Goal: Task Accomplishment & Management: Complete application form

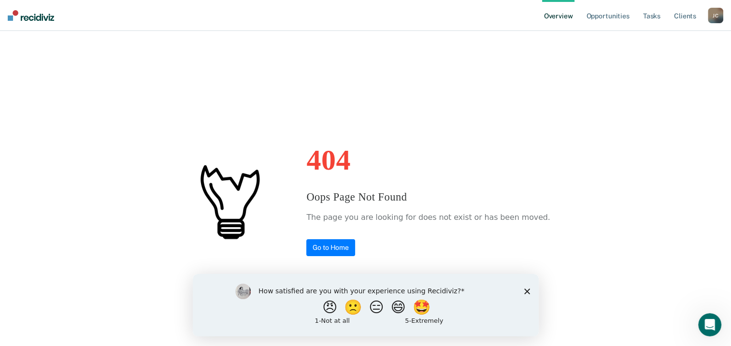
click at [527, 294] on icon "Close survey" at bounding box center [527, 291] width 6 height 6
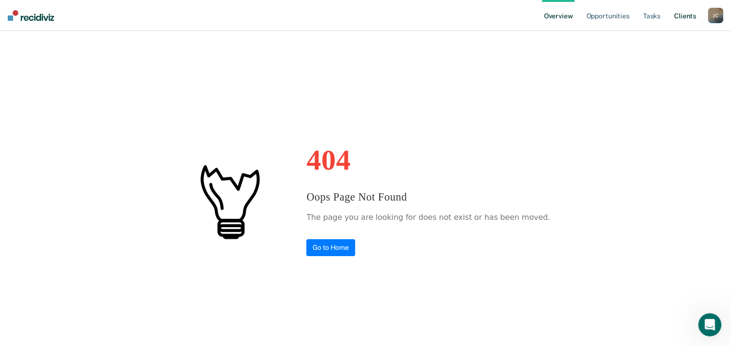
click at [683, 19] on link "Client s" at bounding box center [685, 15] width 26 height 31
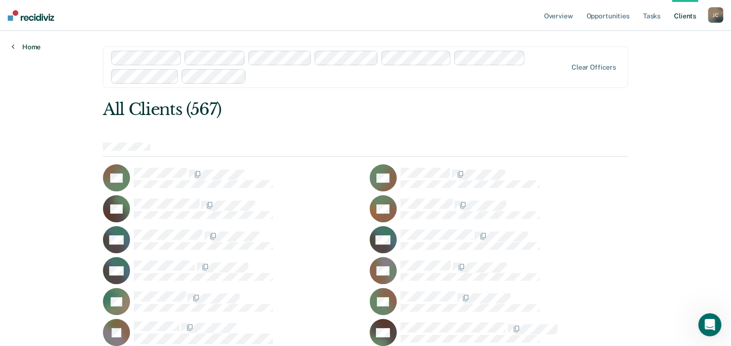
click at [15, 50] on link "Home" at bounding box center [26, 47] width 29 height 9
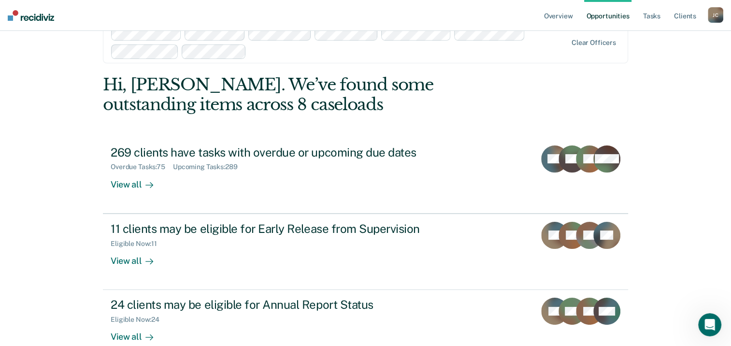
scroll to position [83, 0]
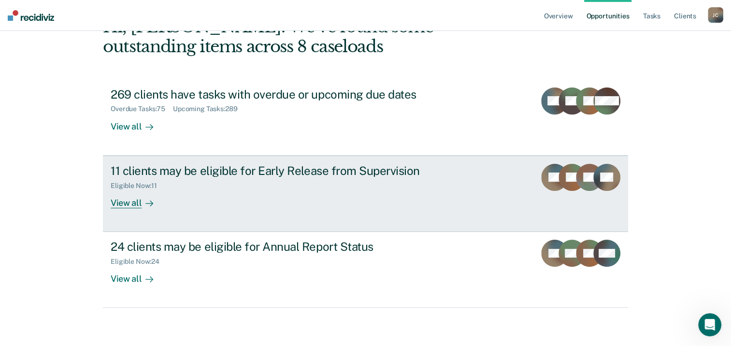
click at [120, 202] on div "View all" at bounding box center [138, 198] width 54 height 19
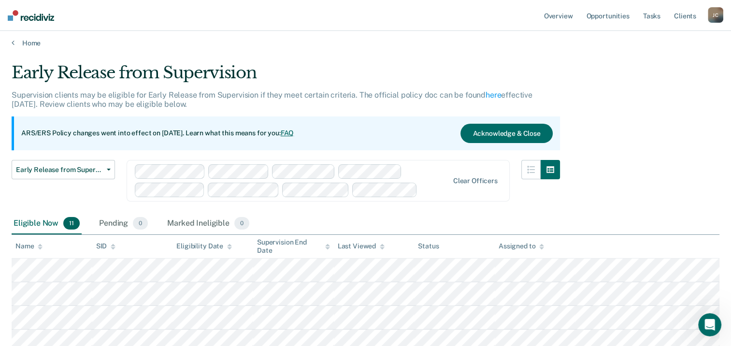
scroll to position [52, 0]
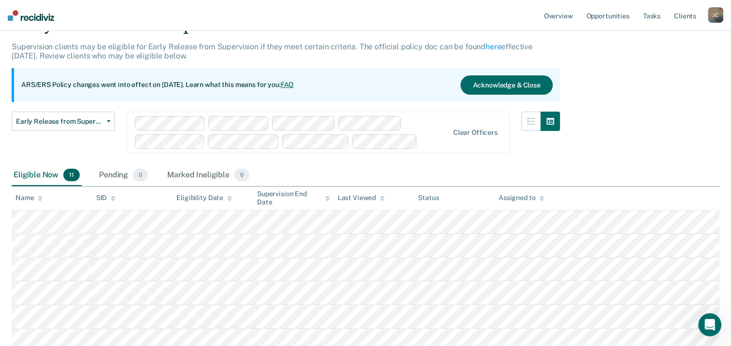
click at [657, 155] on div "Early Release from Supervision Supervision clients may be eligible for Early Re…" at bounding box center [366, 240] width 708 height 453
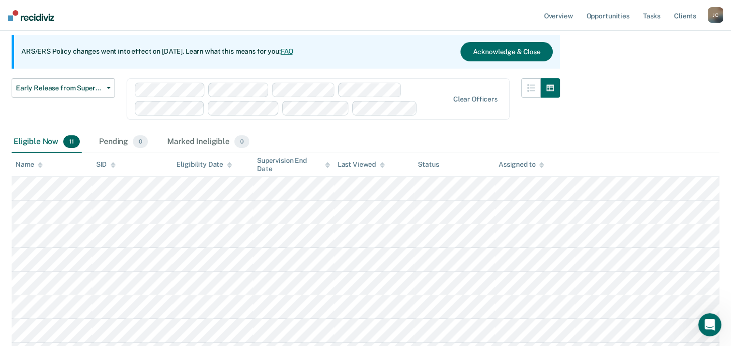
scroll to position [97, 0]
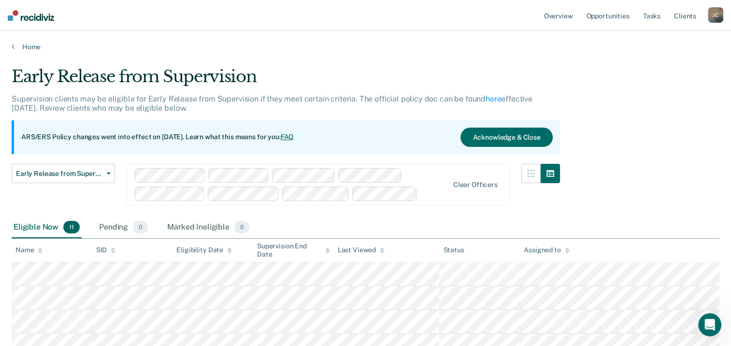
scroll to position [97, 0]
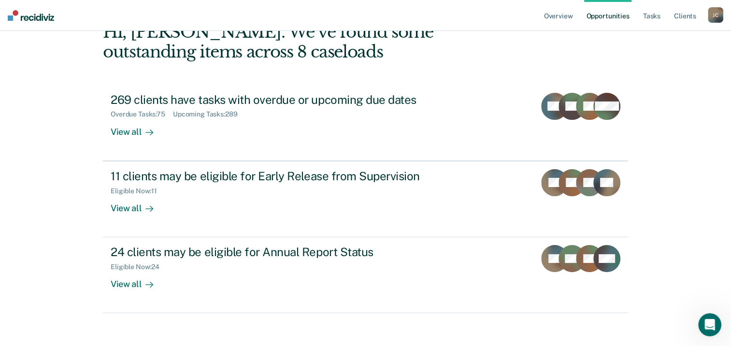
scroll to position [83, 0]
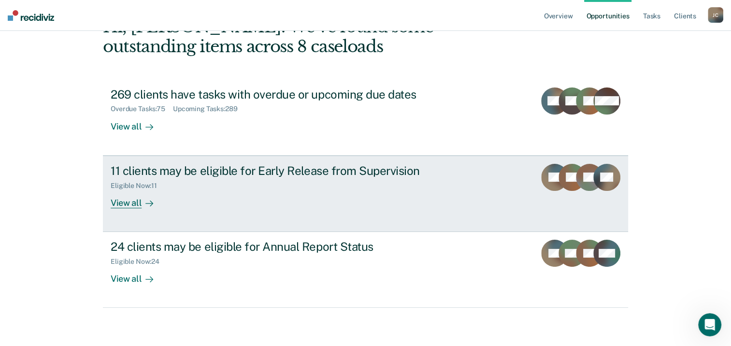
click at [124, 203] on div "View all" at bounding box center [138, 198] width 54 height 19
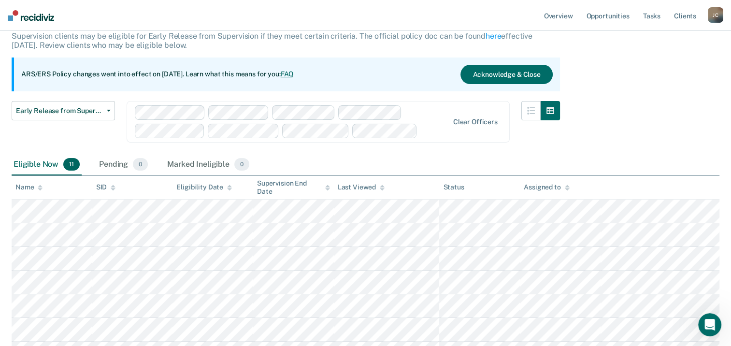
scroll to position [145, 0]
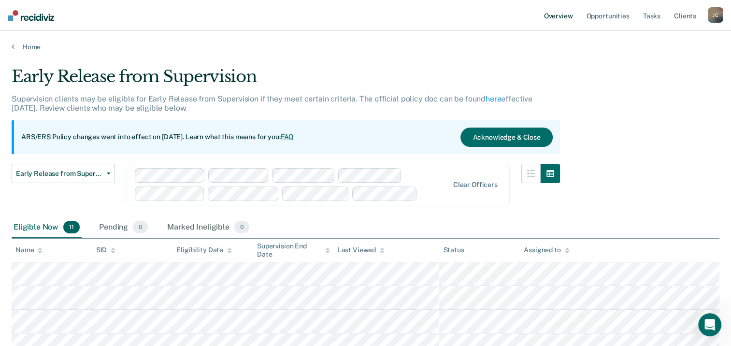
click at [557, 17] on link "Overview" at bounding box center [558, 15] width 33 height 31
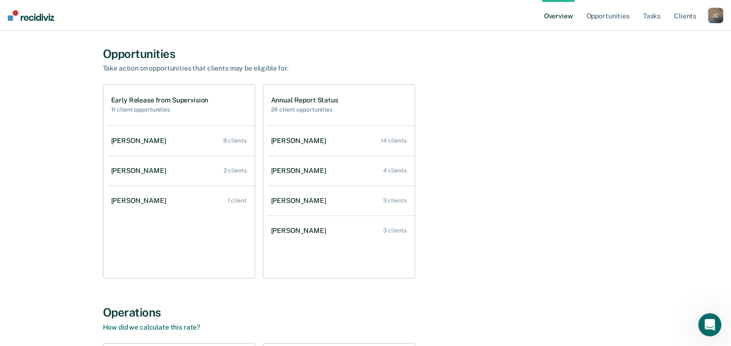
scroll to position [10, 0]
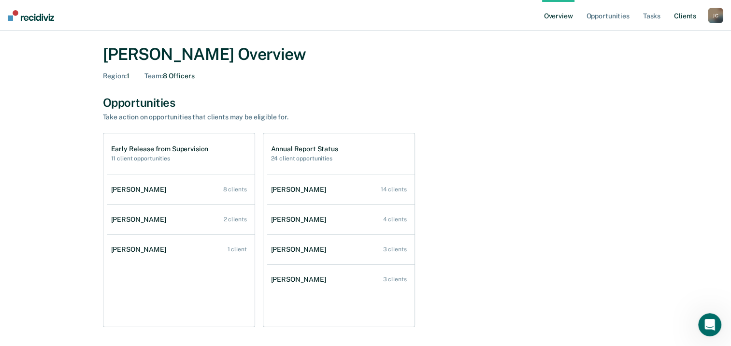
click at [683, 16] on link "Client s" at bounding box center [685, 15] width 26 height 31
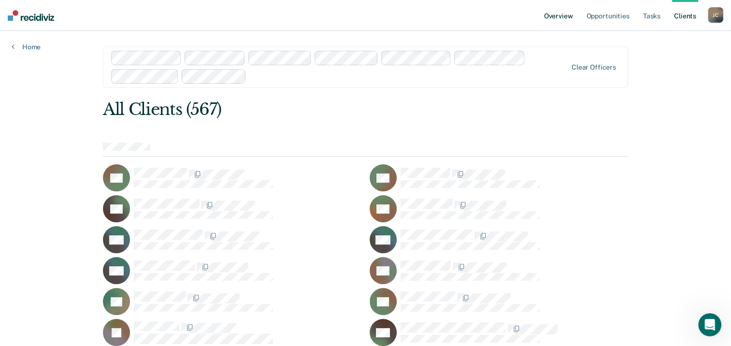
click at [564, 17] on link "Overview" at bounding box center [558, 15] width 33 height 31
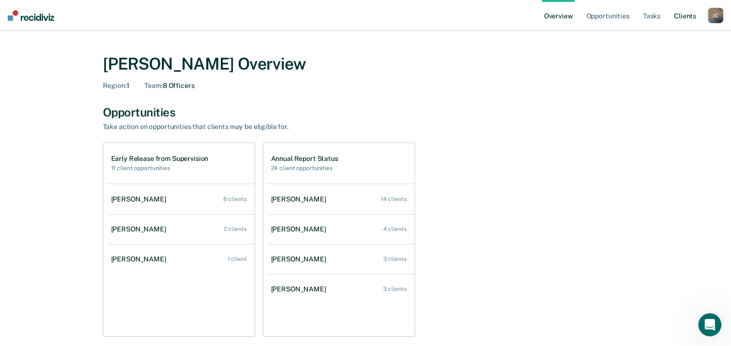
click at [694, 19] on link "Client s" at bounding box center [685, 15] width 26 height 31
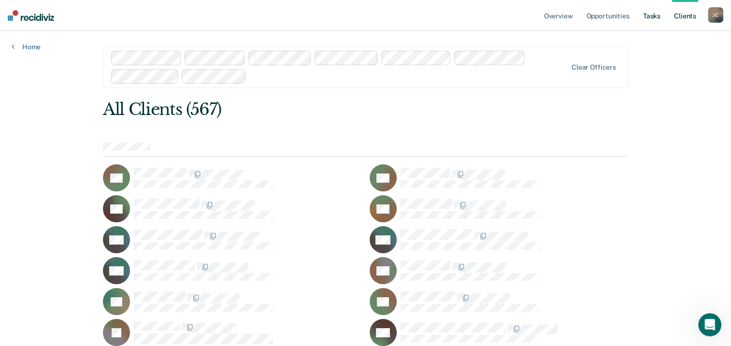
drag, startPoint x: 657, startPoint y: 15, endPoint x: 736, endPoint y: 73, distance: 98.2
click at [657, 15] on link "Tasks" at bounding box center [651, 15] width 21 height 31
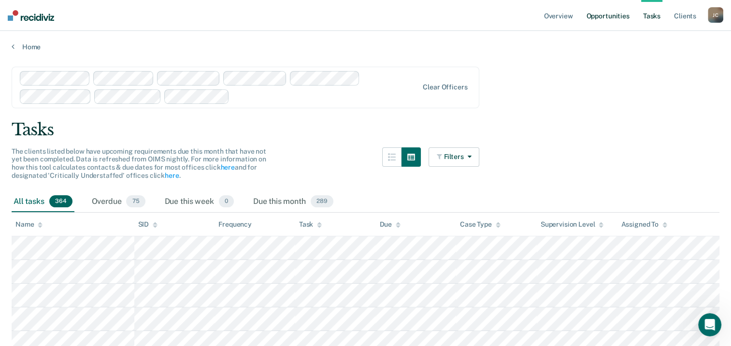
click at [603, 19] on link "Opportunities" at bounding box center [607, 15] width 47 height 31
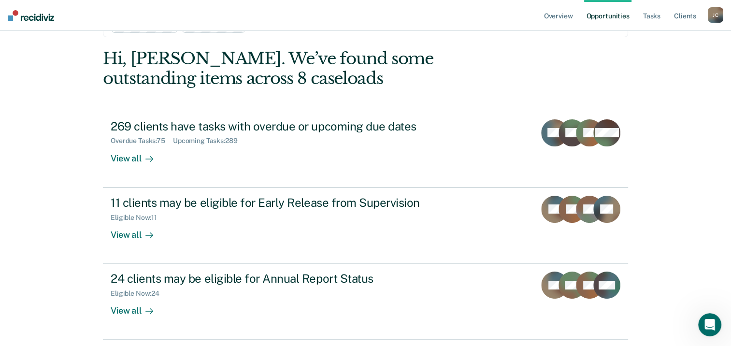
scroll to position [83, 0]
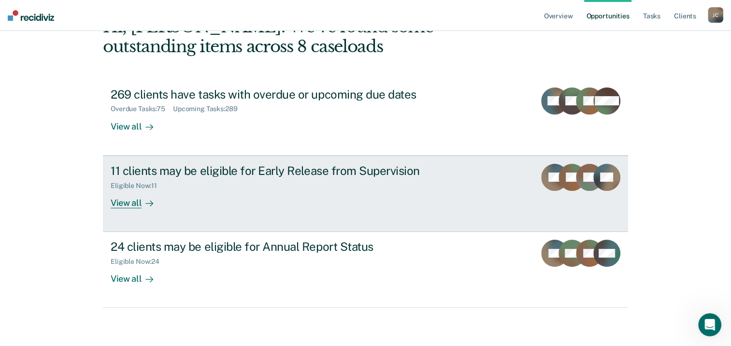
click at [128, 209] on link "11 clients may be eligible for Early Release from Supervision Eligible Now : 11…" at bounding box center [365, 194] width 525 height 76
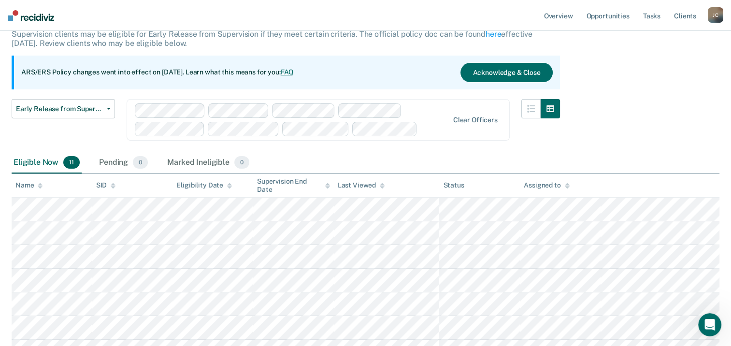
scroll to position [48, 0]
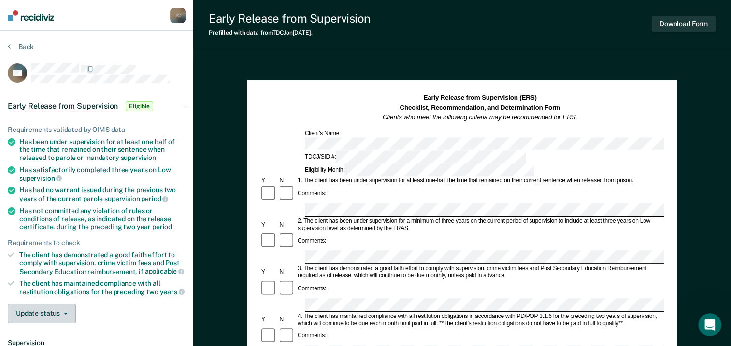
click at [68, 312] on button "Update status" at bounding box center [42, 313] width 68 height 19
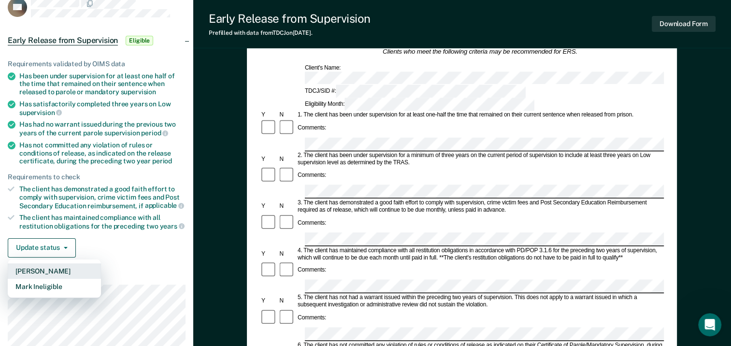
scroll to position [97, 0]
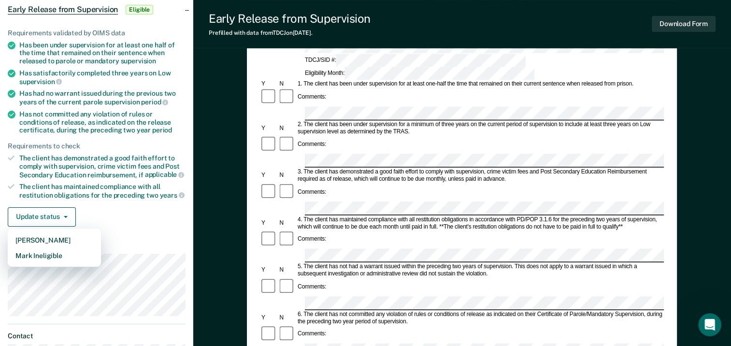
click at [227, 209] on div "Early Release from Supervision (ERS) Checklist, Recommendation, and Determinati…" at bounding box center [462, 291] width 538 height 656
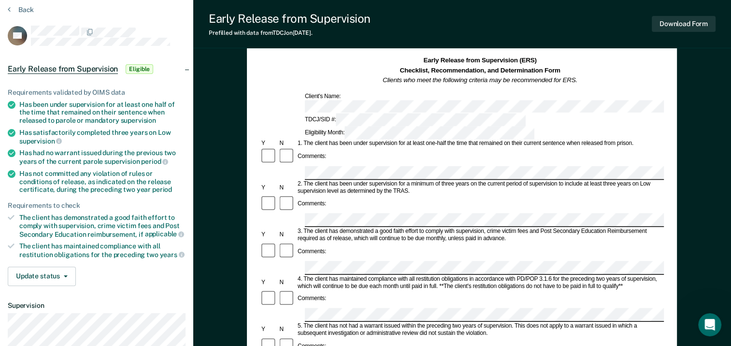
scroll to position [0, 0]
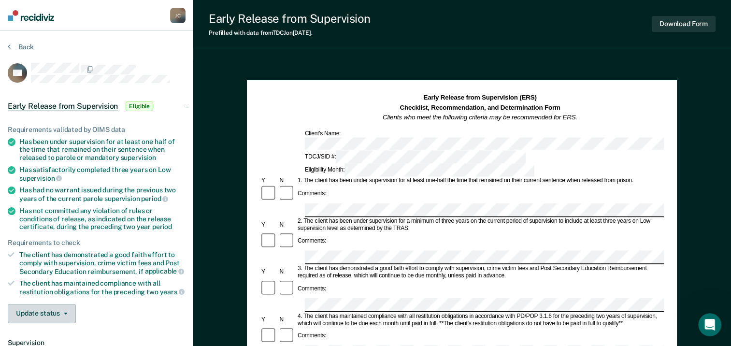
click at [60, 314] on button "Update status" at bounding box center [42, 313] width 68 height 19
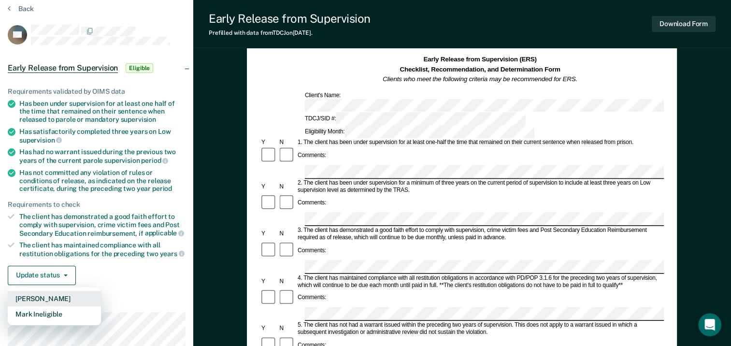
scroll to position [97, 0]
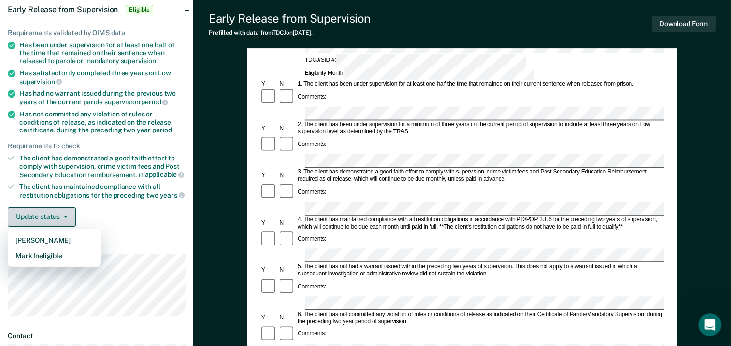
click at [60, 210] on button "Update status" at bounding box center [42, 216] width 68 height 19
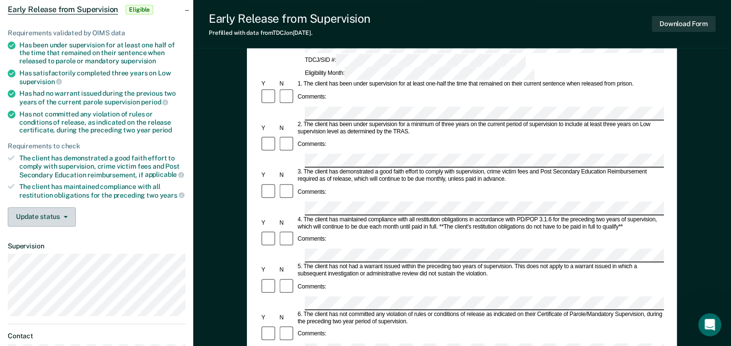
scroll to position [193, 0]
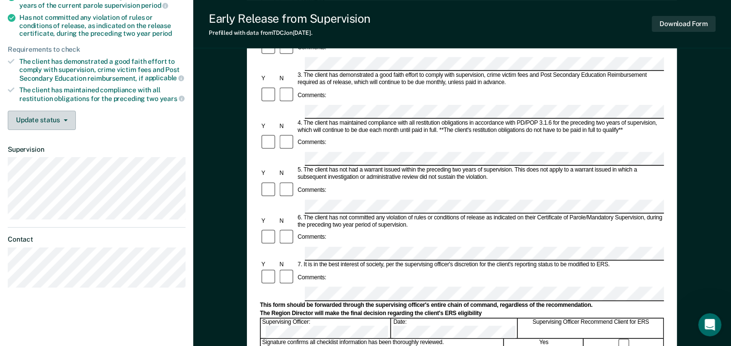
click at [62, 119] on span "button" at bounding box center [64, 120] width 8 height 2
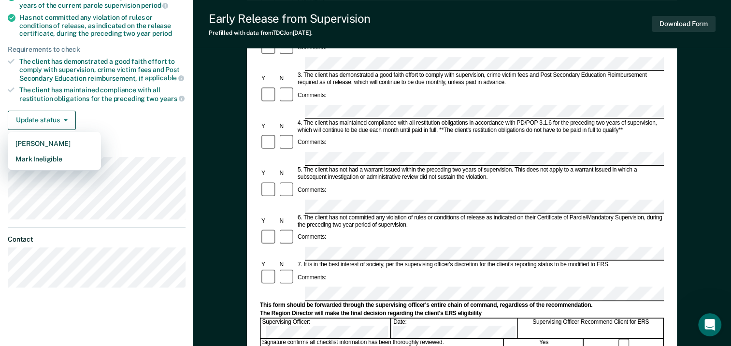
click at [205, 158] on div "Early Release from Supervision (ERS) Checklist, Recommendation, and Determinati…" at bounding box center [462, 195] width 538 height 656
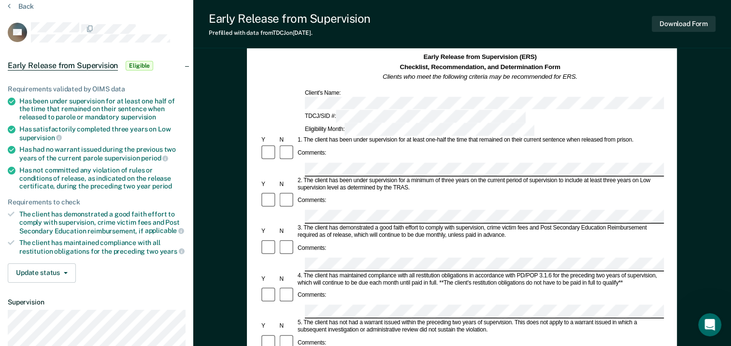
scroll to position [0, 0]
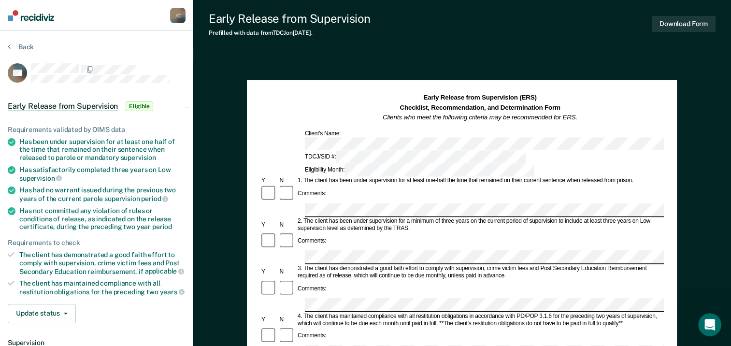
click at [434, 185] on div "Comments:" at bounding box center [462, 194] width 404 height 18
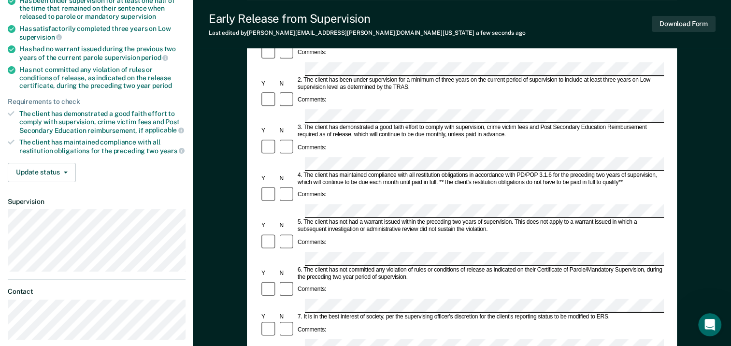
scroll to position [242, 0]
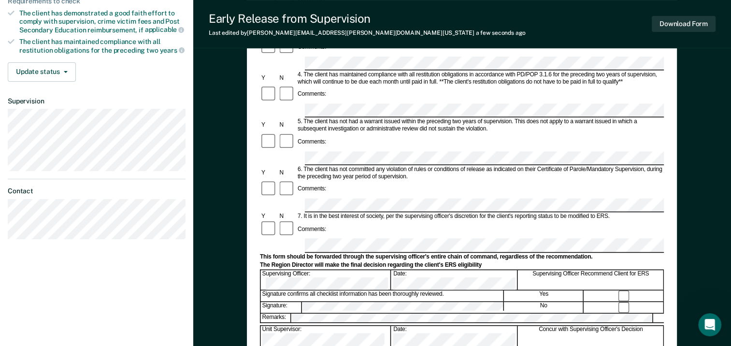
click at [216, 170] on div "Early Release from Supervision (ERS) Checklist, Recommendation, and Determinati…" at bounding box center [462, 146] width 538 height 656
